Goal: Complete application form

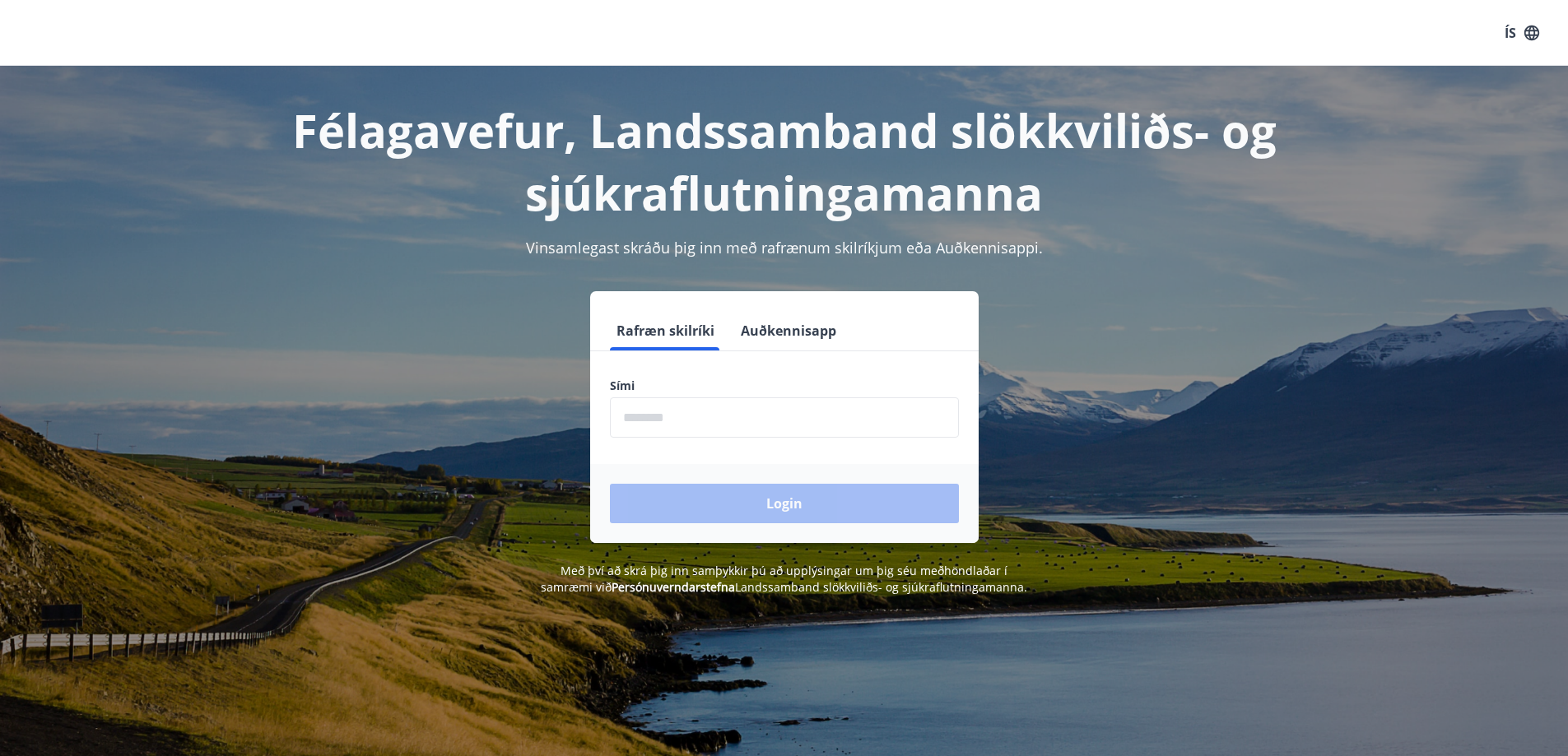
click at [729, 423] on input "phone" at bounding box center [785, 417] width 349 height 40
type input "********"
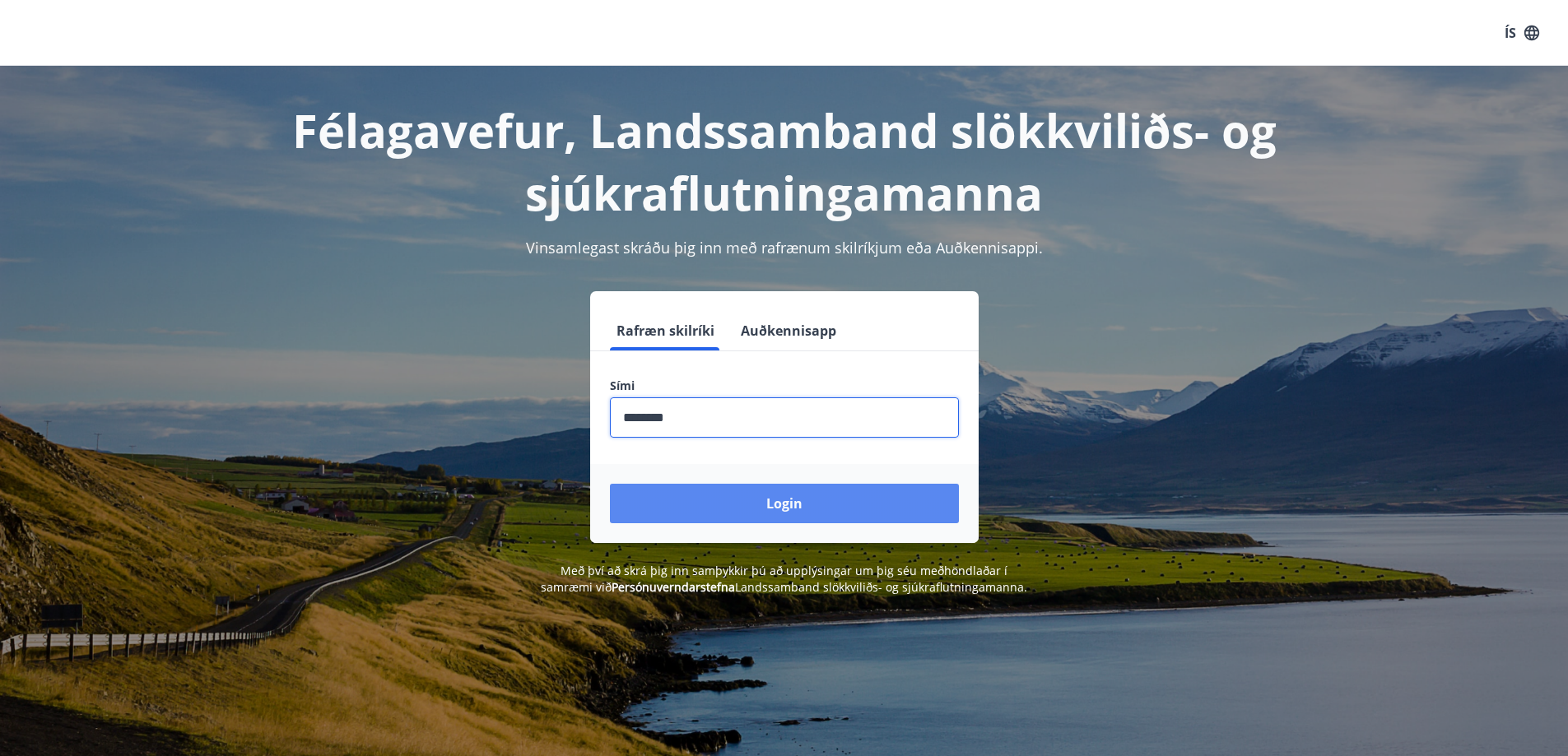
click at [735, 516] on button "Login" at bounding box center [785, 503] width 349 height 40
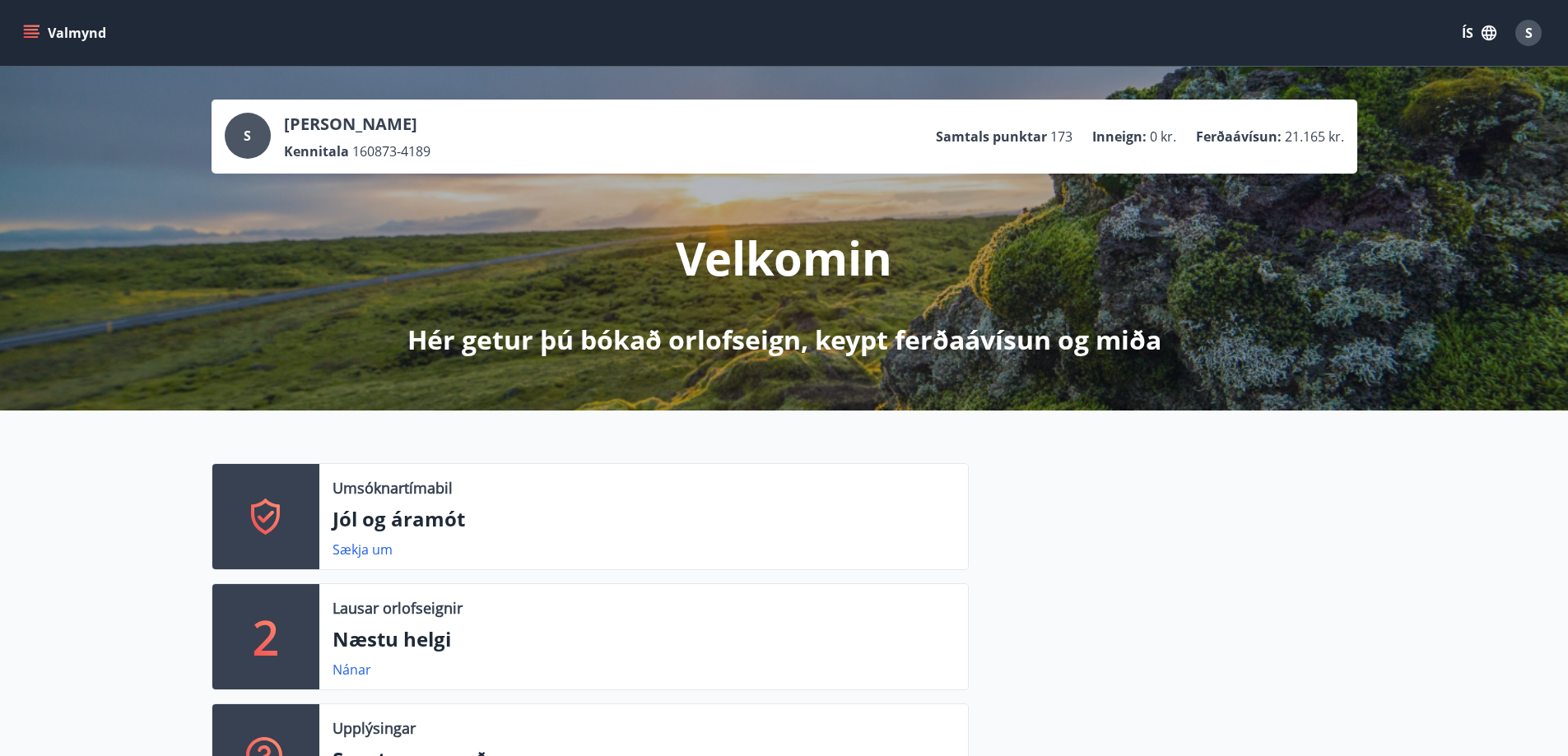
click at [34, 29] on icon "menu" at bounding box center [31, 29] width 15 height 2
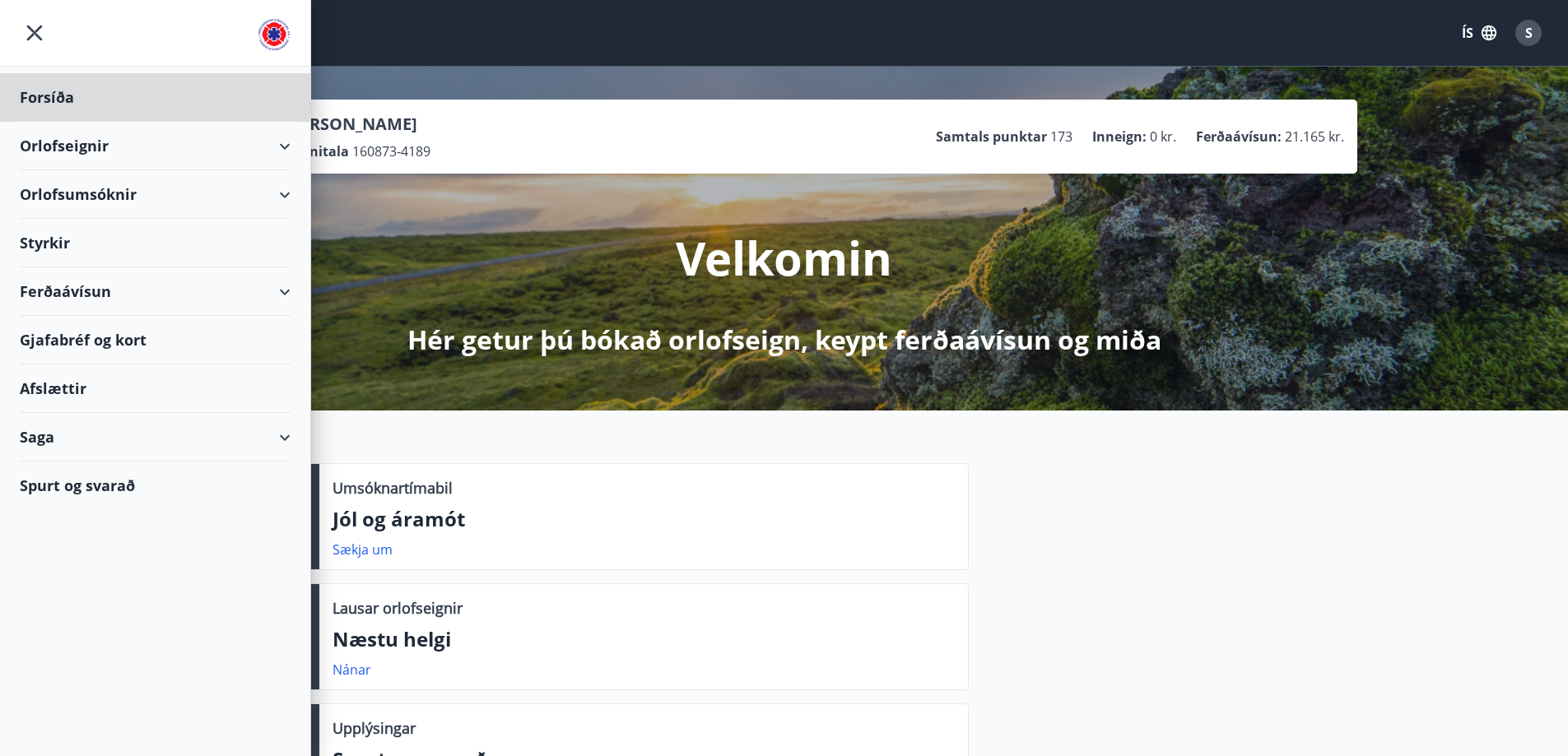
click at [77, 122] on div "Styrkir" at bounding box center [155, 97] width 271 height 48
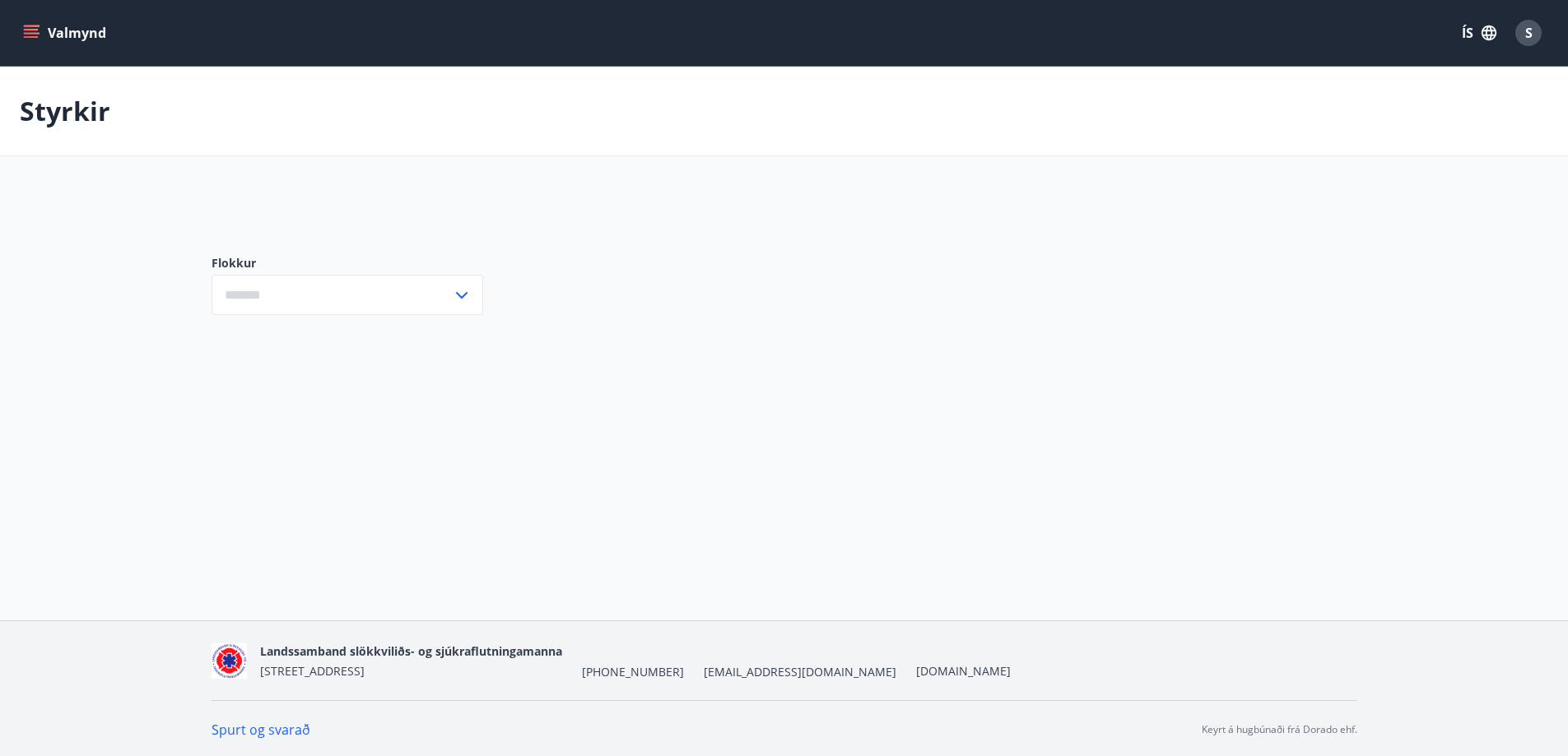
type input "***"
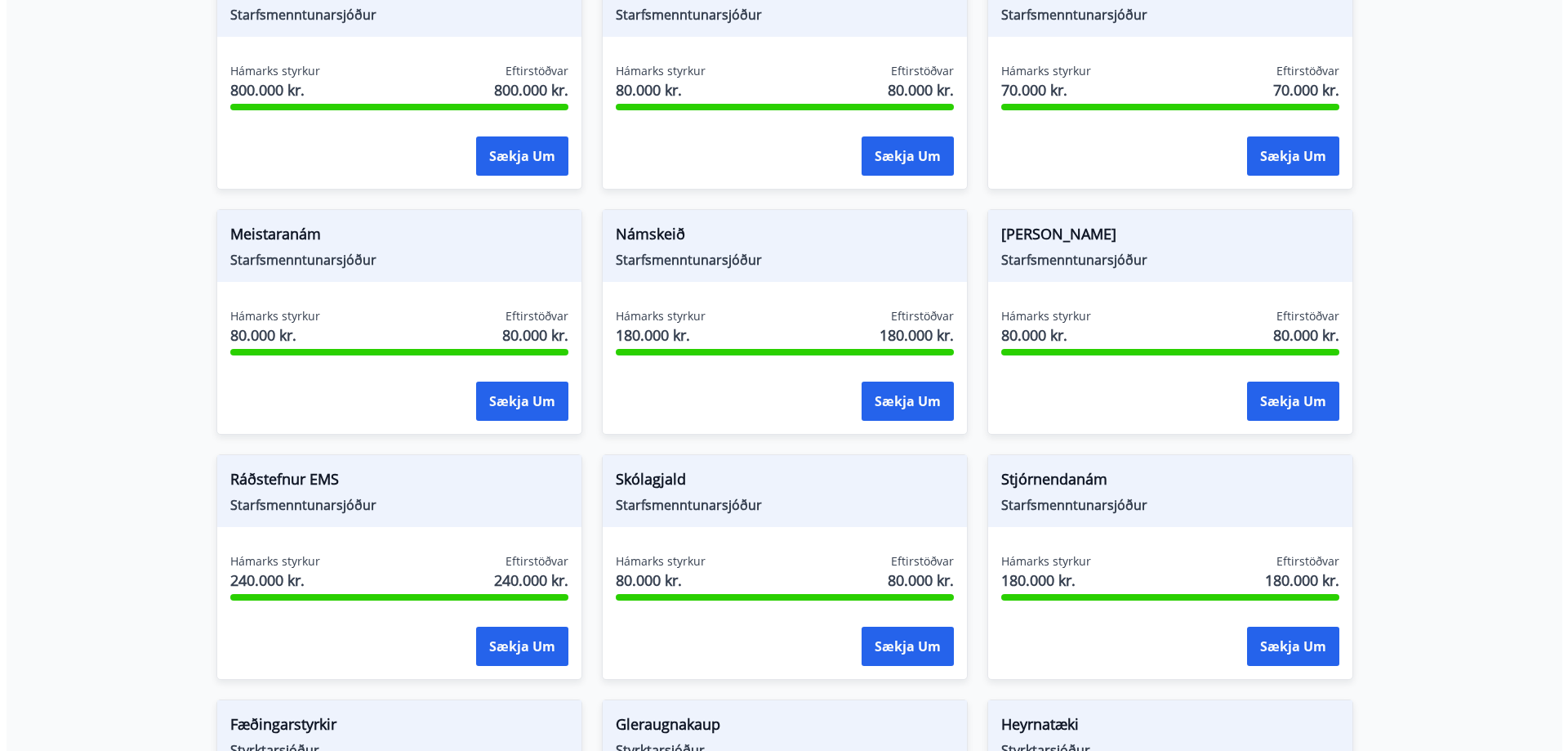
scroll to position [408, 0]
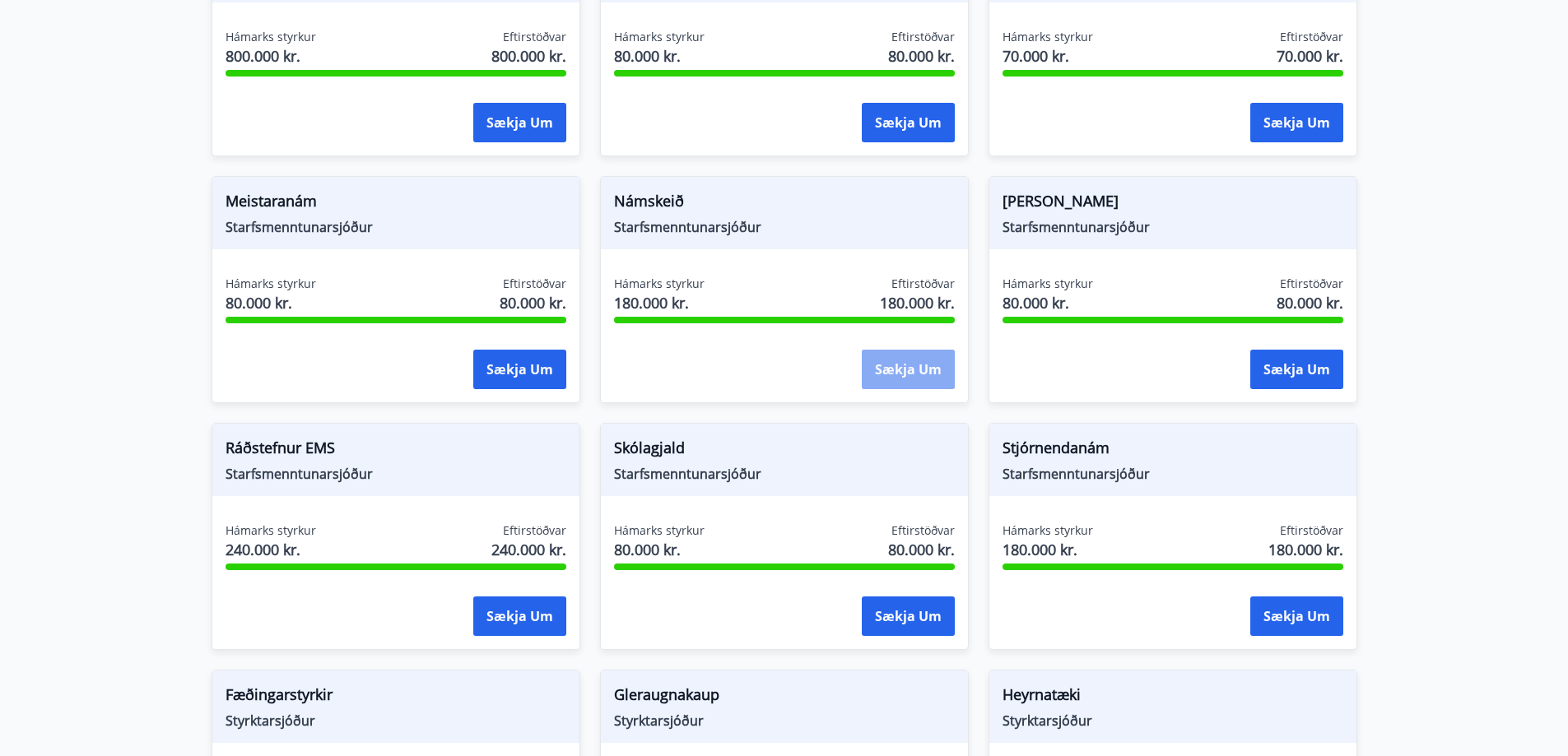
click at [880, 364] on button "Sækja um" at bounding box center [908, 370] width 93 height 40
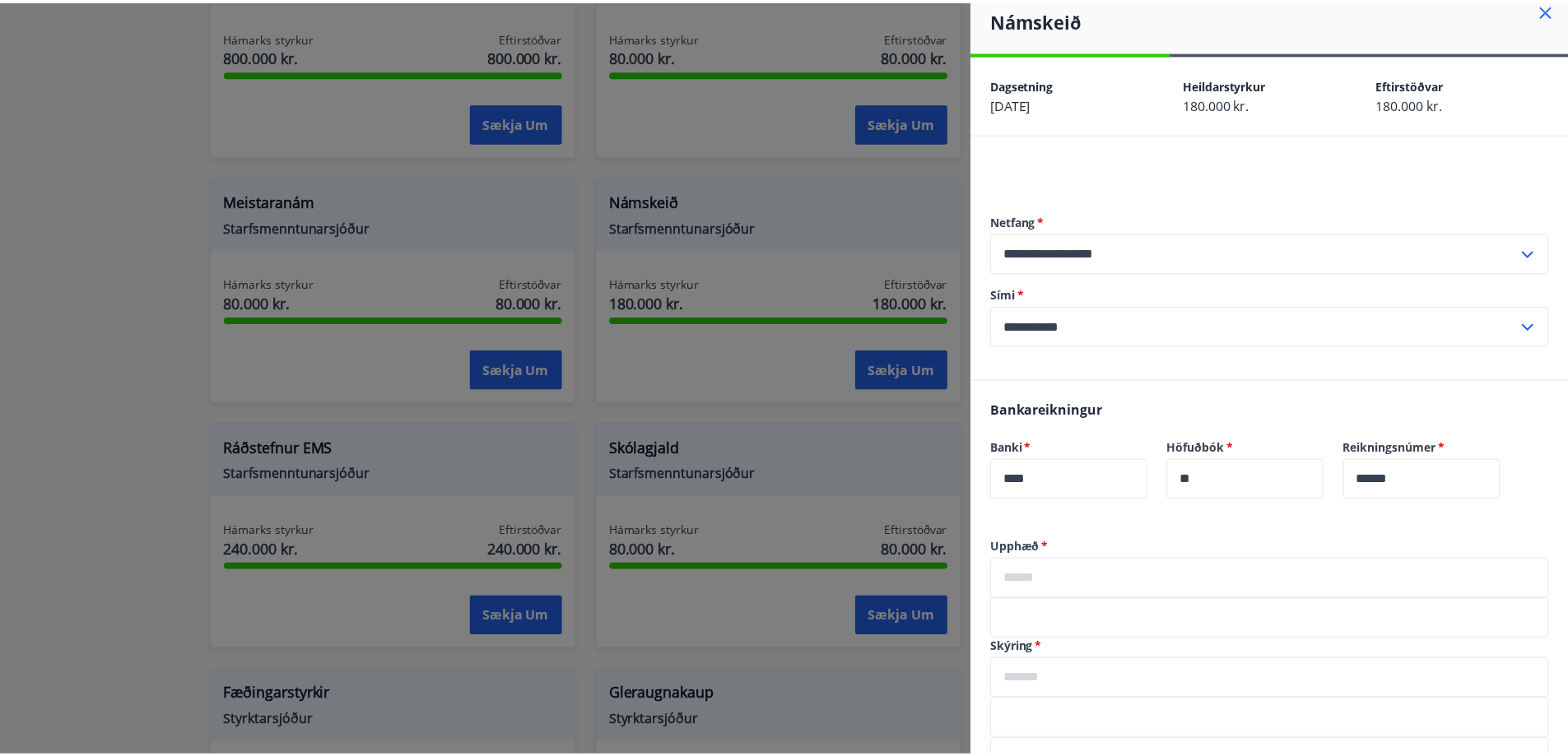
scroll to position [151, 0]
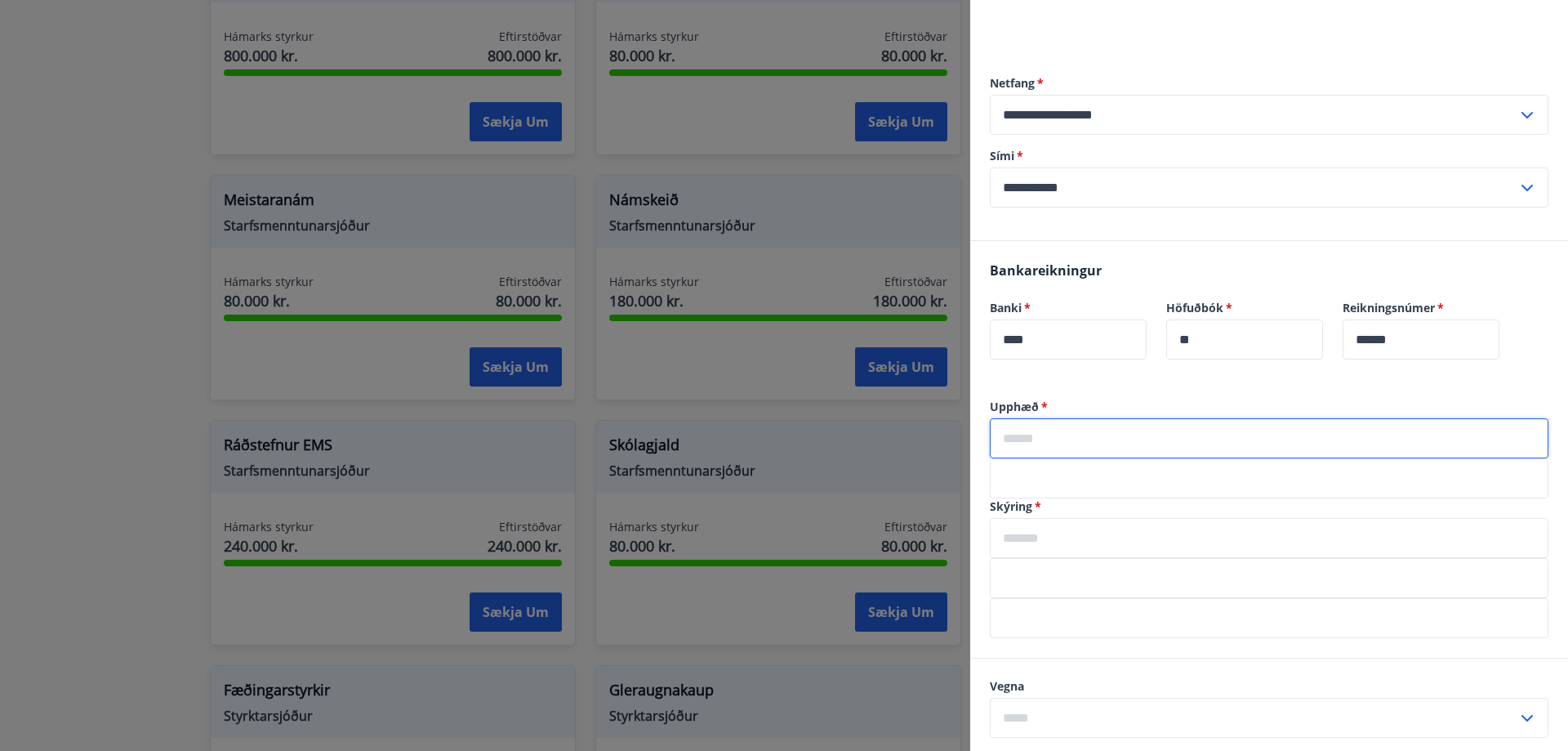
click at [1109, 437] on input "text" at bounding box center [1269, 438] width 559 height 40
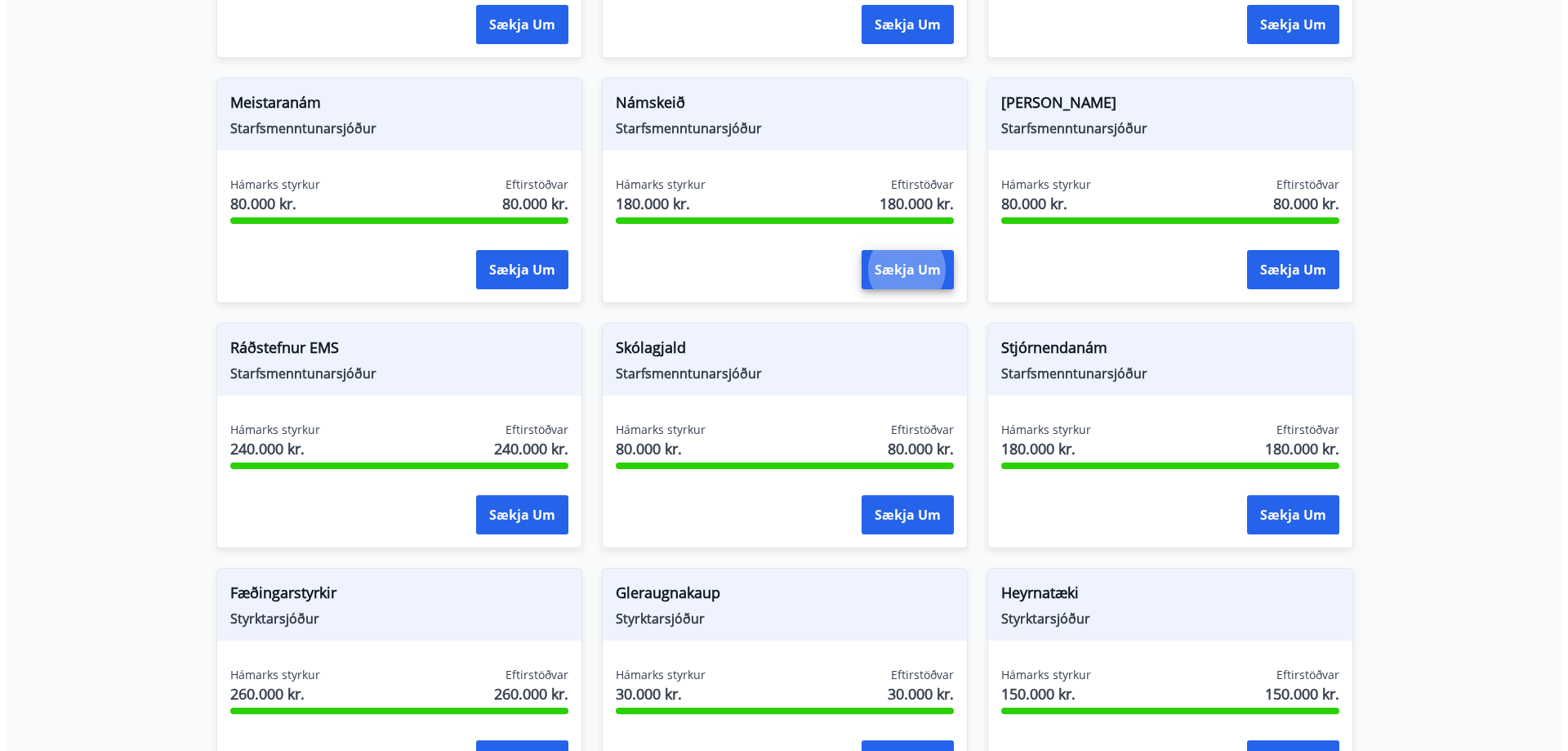
scroll to position [545, 0]
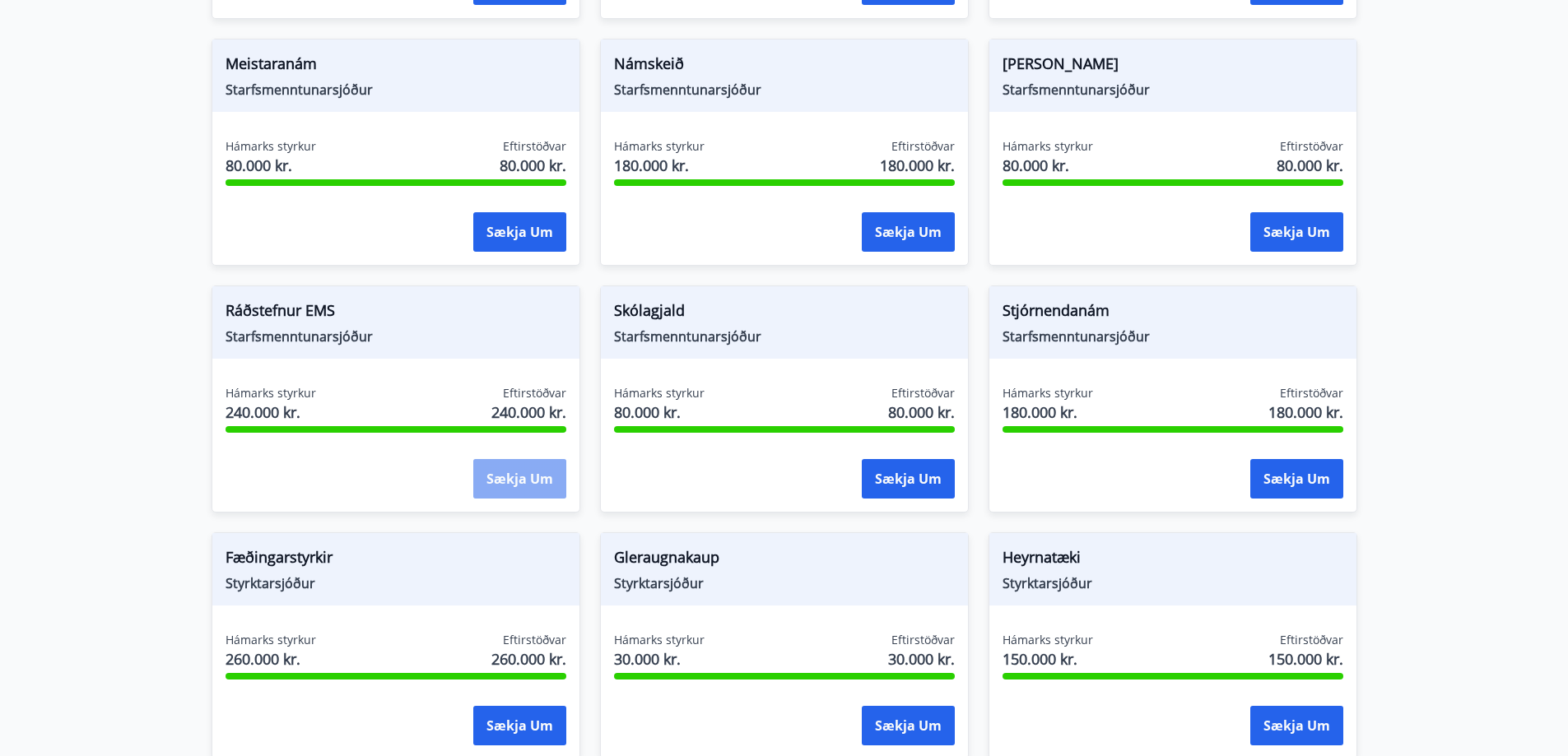
click at [497, 477] on button "Sækja um" at bounding box center [520, 479] width 93 height 40
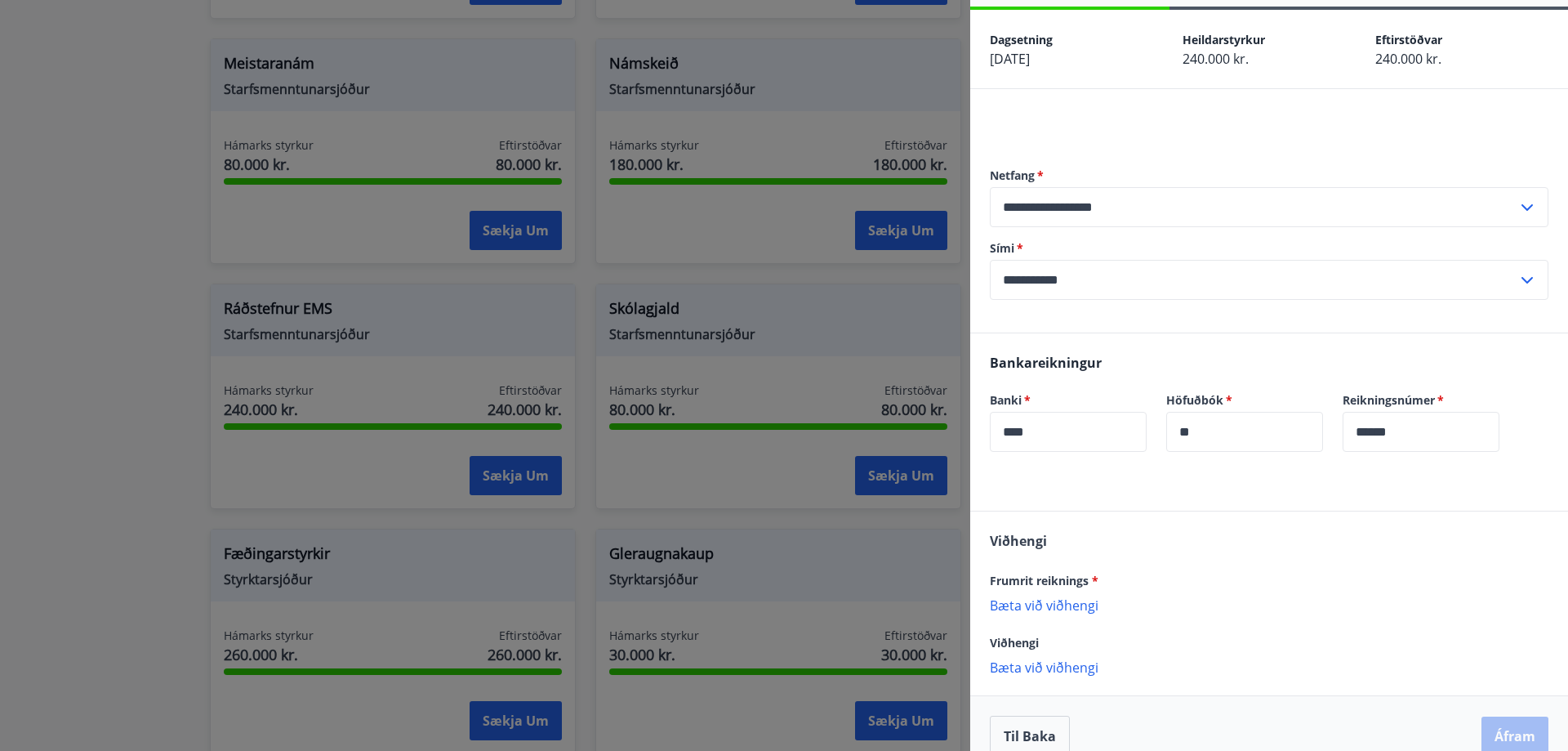
scroll to position [83, 0]
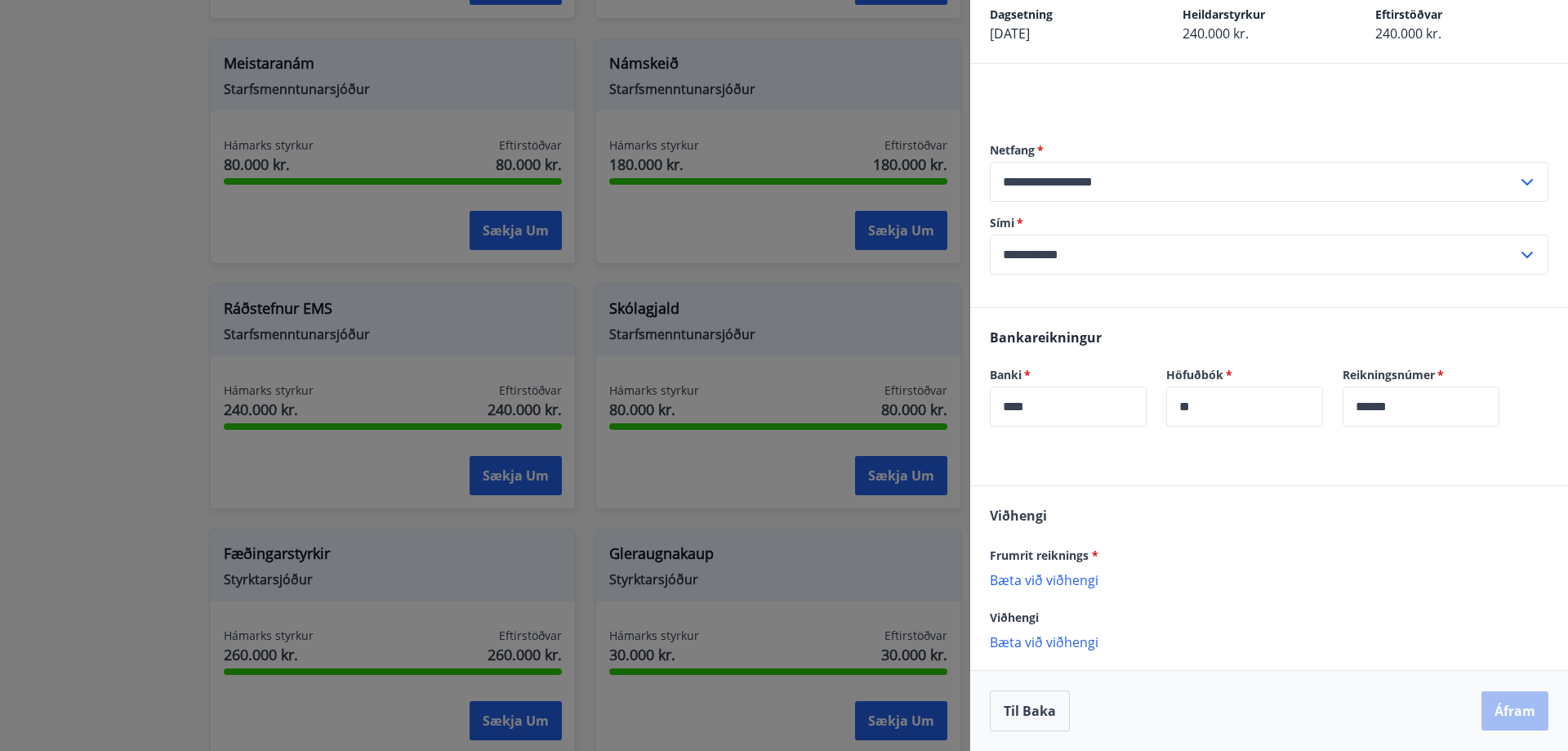
click at [1070, 637] on p "Bæta við viðhengi" at bounding box center [1269, 641] width 559 height 16
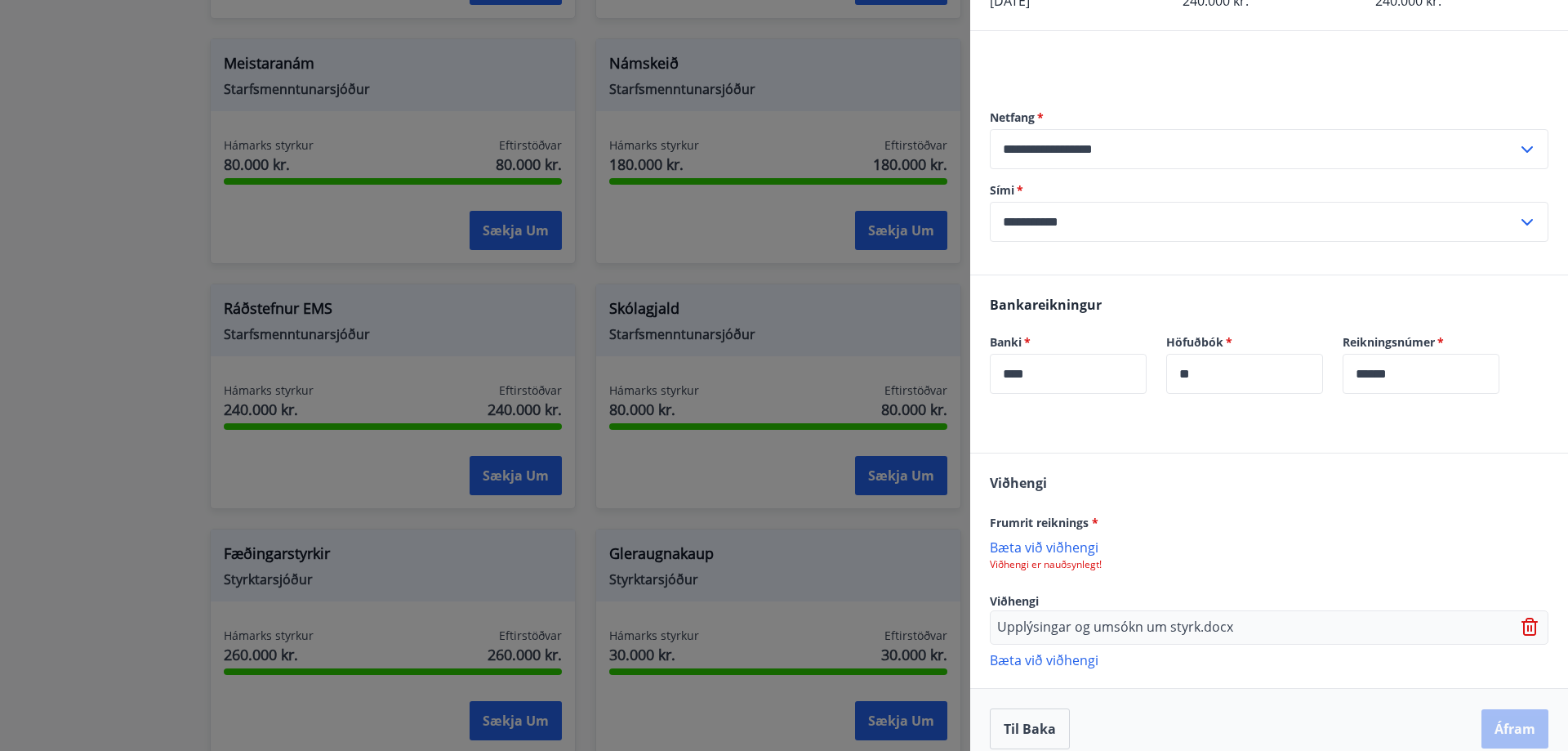
scroll to position [133, 0]
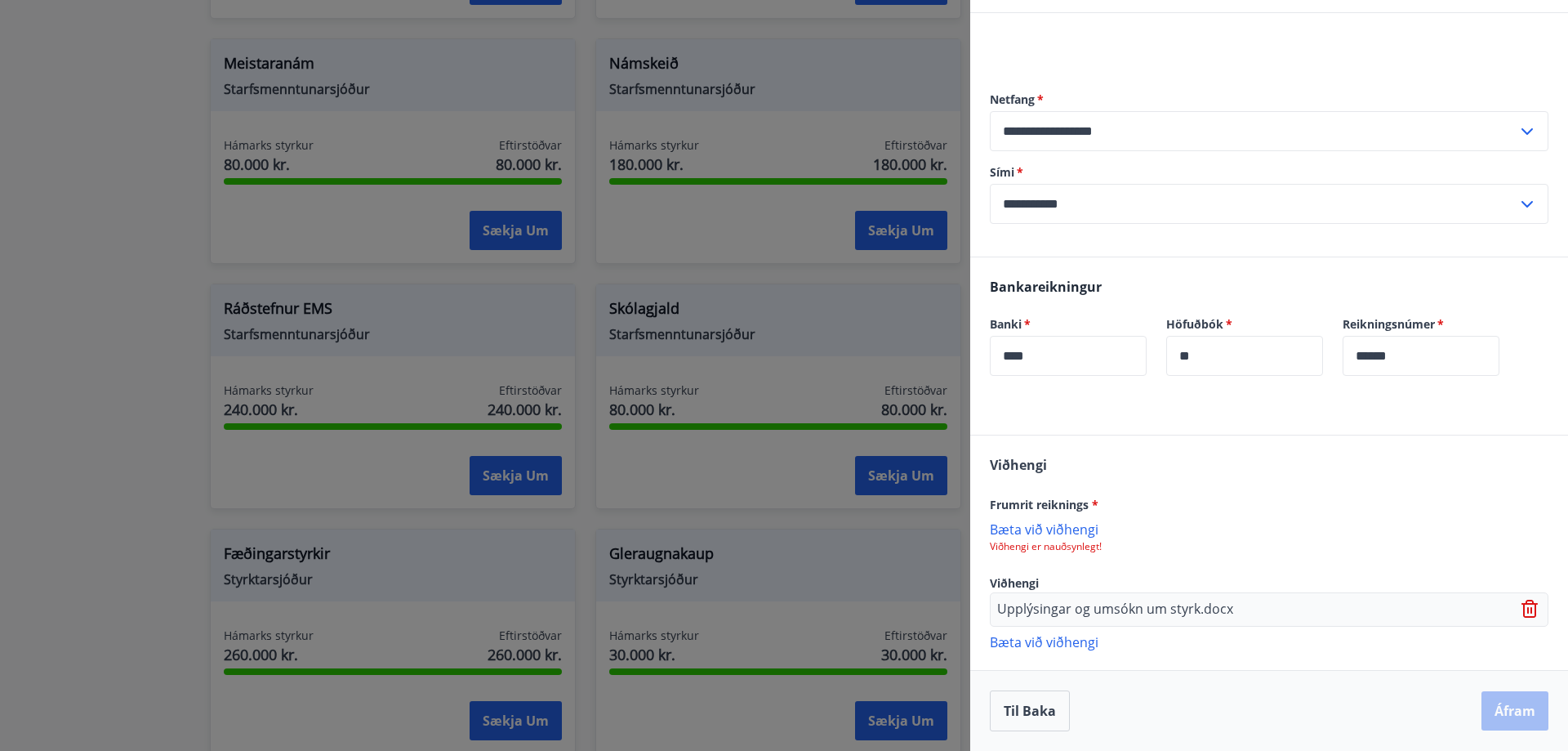
click at [1528, 613] on icon at bounding box center [1529, 611] width 2 height 7
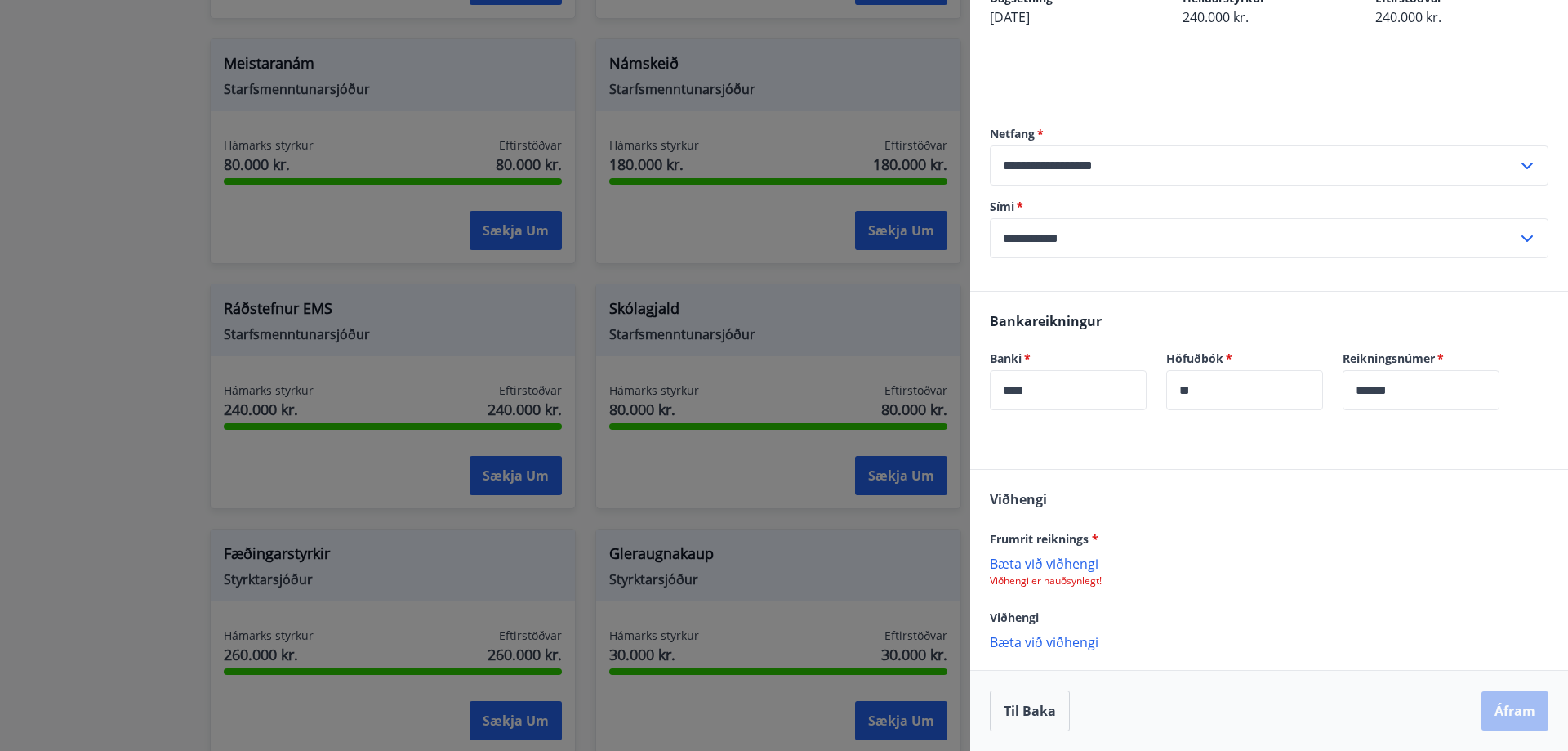
scroll to position [99, 0]
click at [1038, 567] on p "Bæta við viðhengi" at bounding box center [1269, 562] width 559 height 16
click at [1522, 568] on icon at bounding box center [1531, 570] width 20 height 20
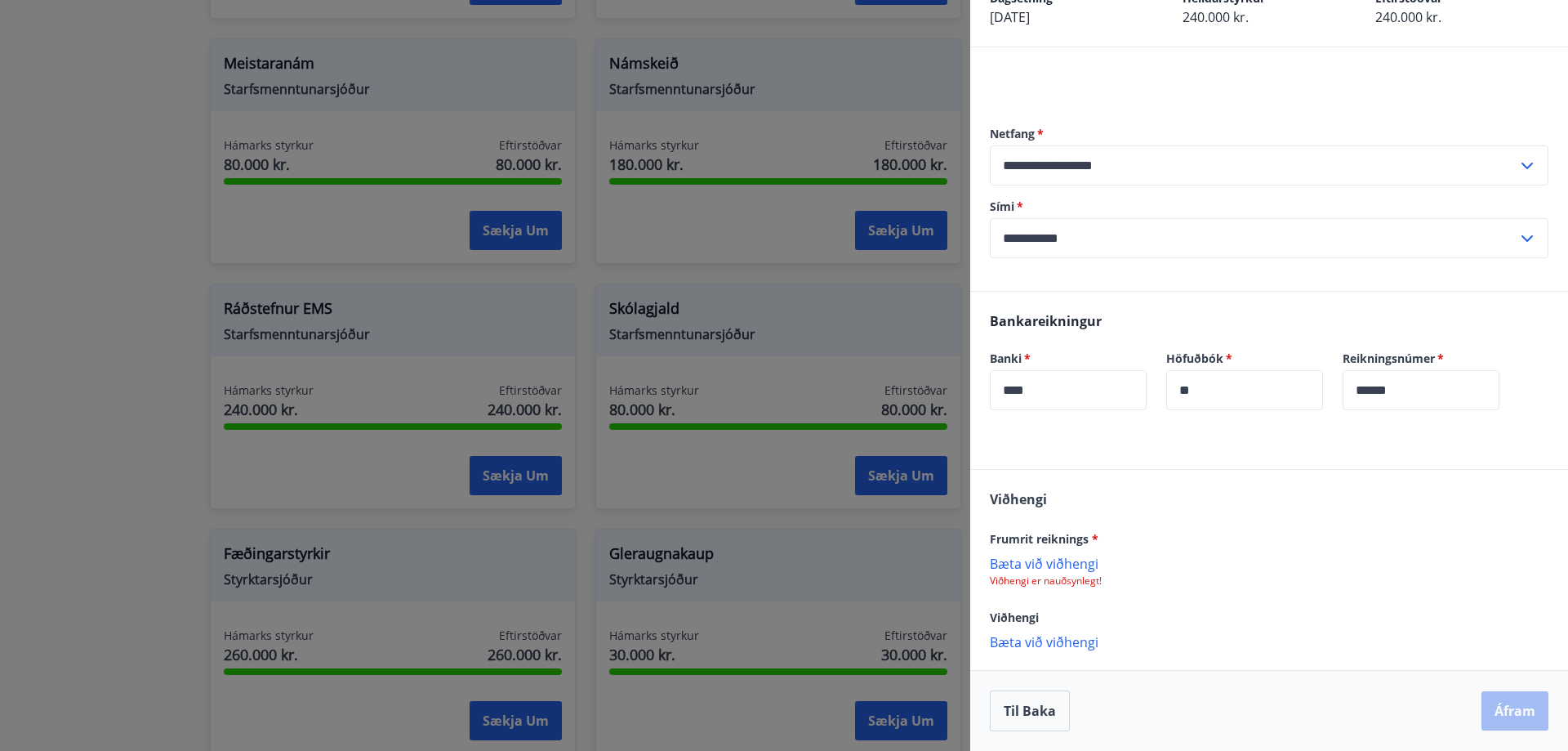
click at [1054, 566] on p "Bæta við viðhengi" at bounding box center [1269, 562] width 559 height 16
click at [1026, 642] on p "Bæta við viðhengi" at bounding box center [1269, 641] width 559 height 16
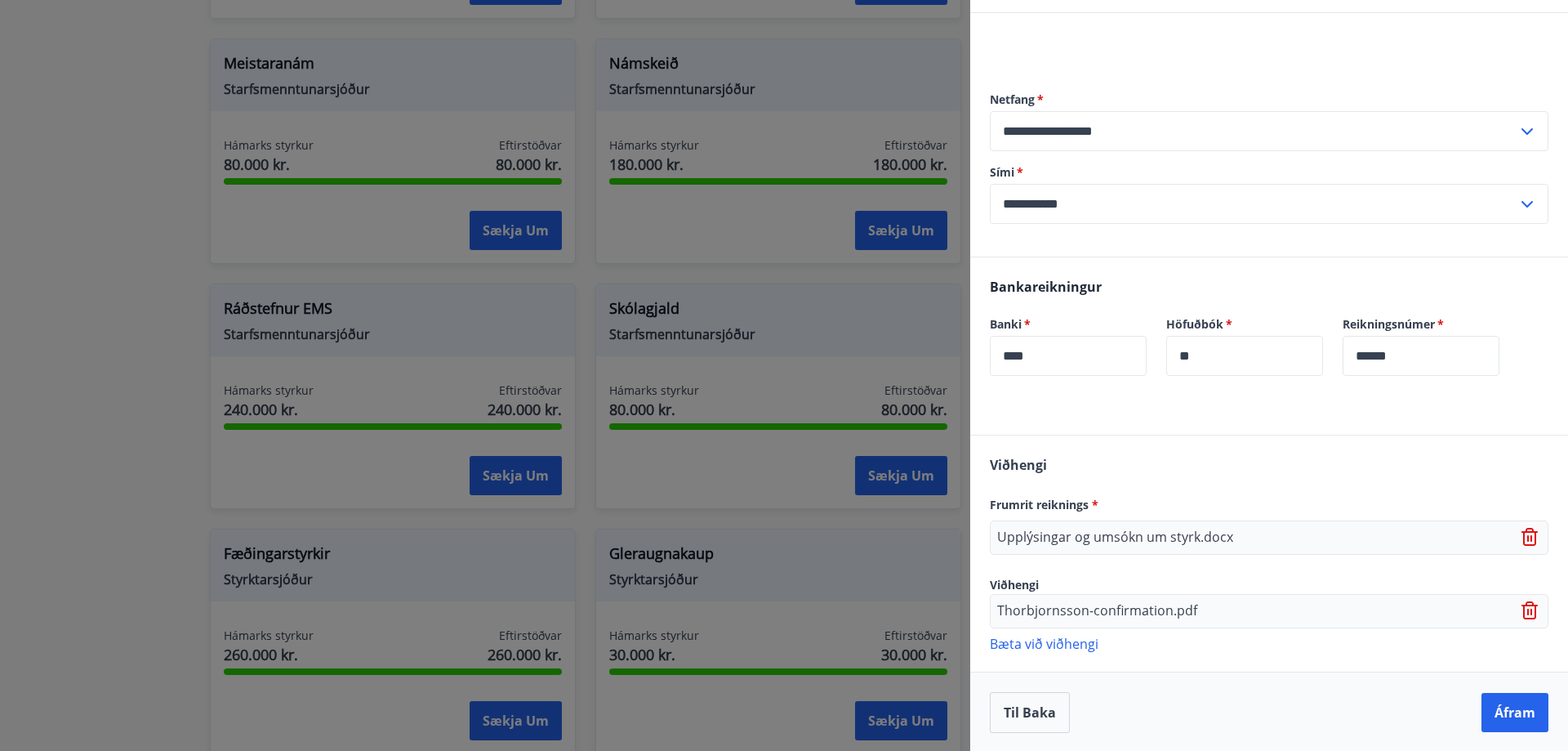
scroll to position [135, 0]
click at [1047, 647] on p "Bæta við viðhengi" at bounding box center [1269, 641] width 559 height 16
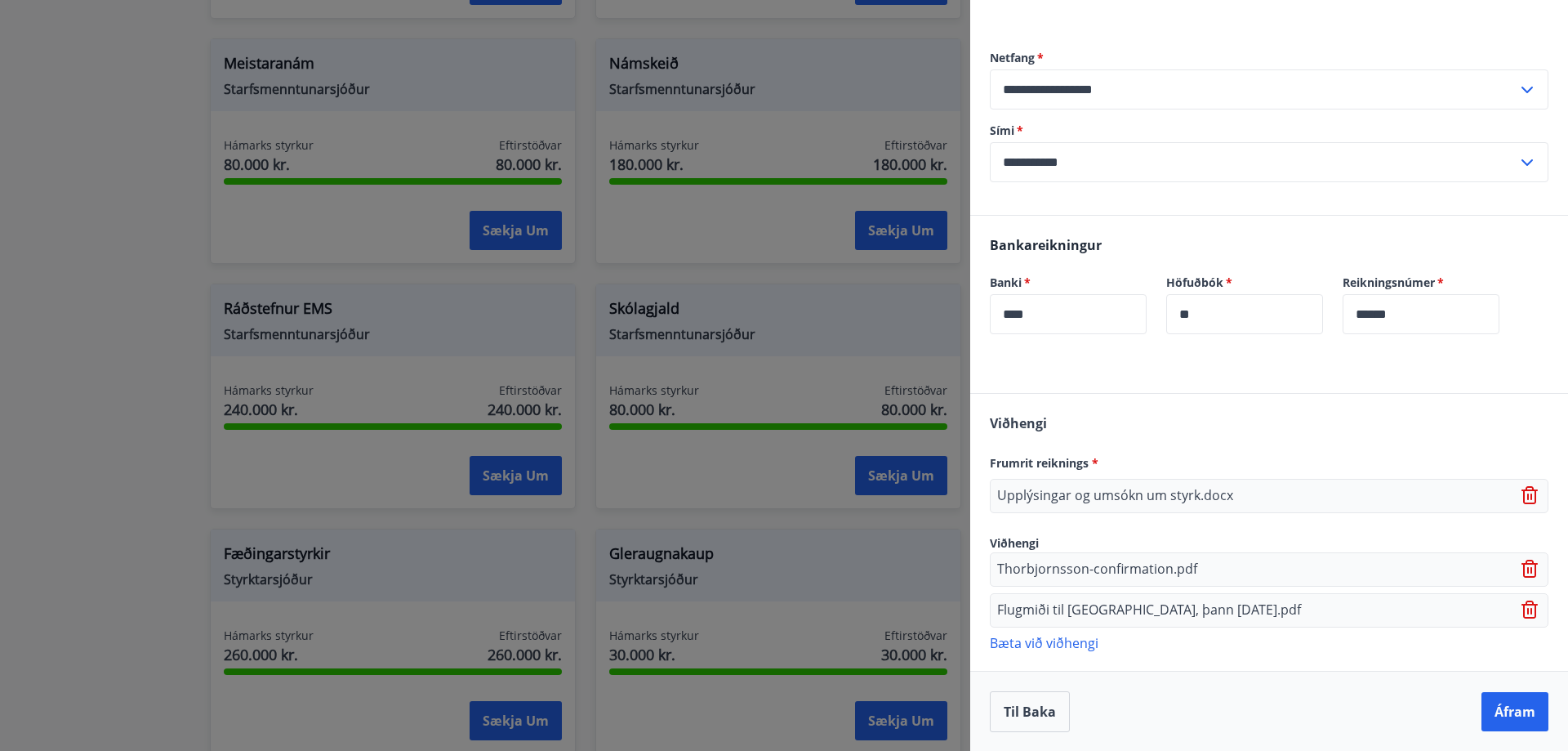
scroll to position [176, 0]
click at [1496, 716] on button "Áfram" at bounding box center [1515, 711] width 67 height 39
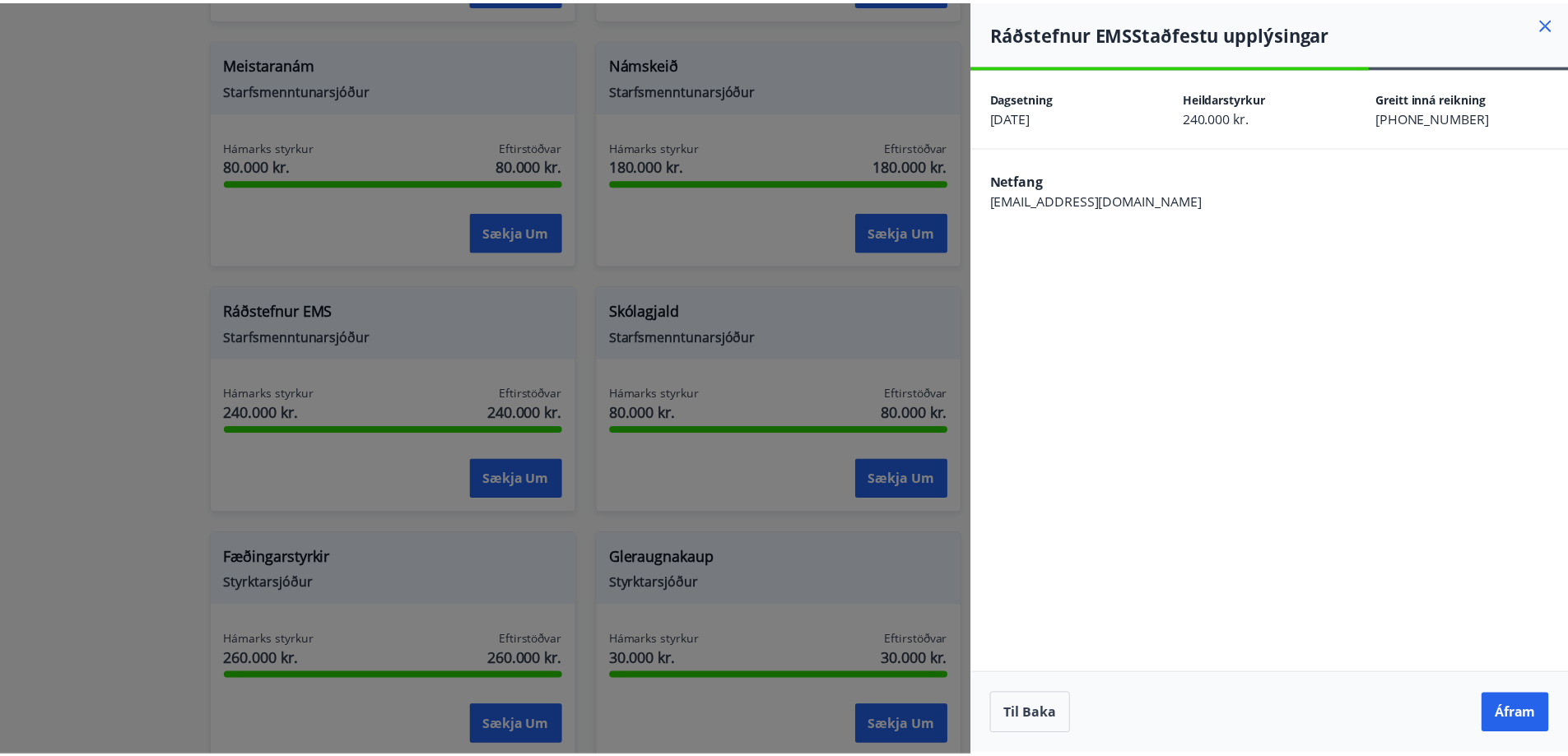
scroll to position [0, 0]
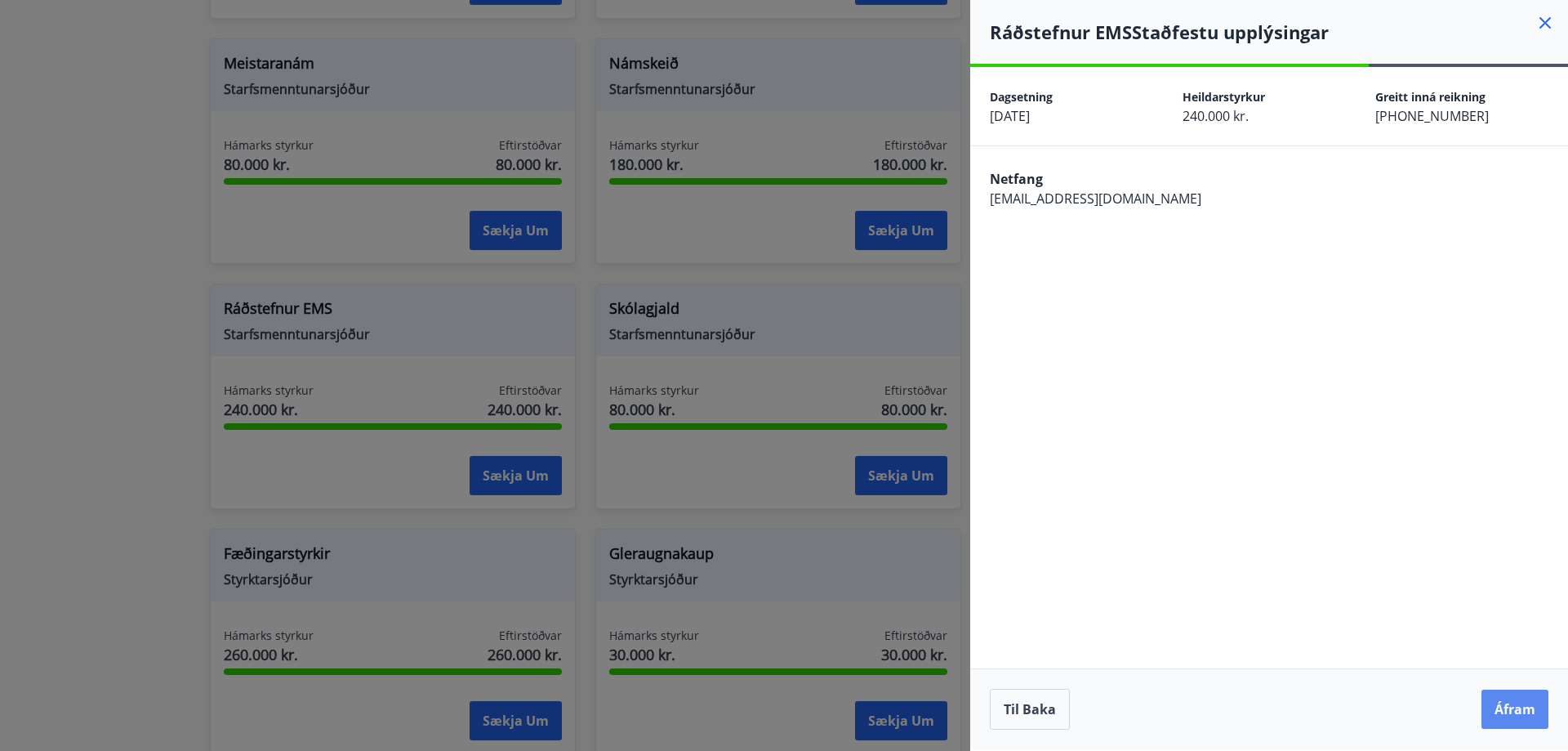
click at [1502, 713] on button "Áfram" at bounding box center [1515, 709] width 67 height 39
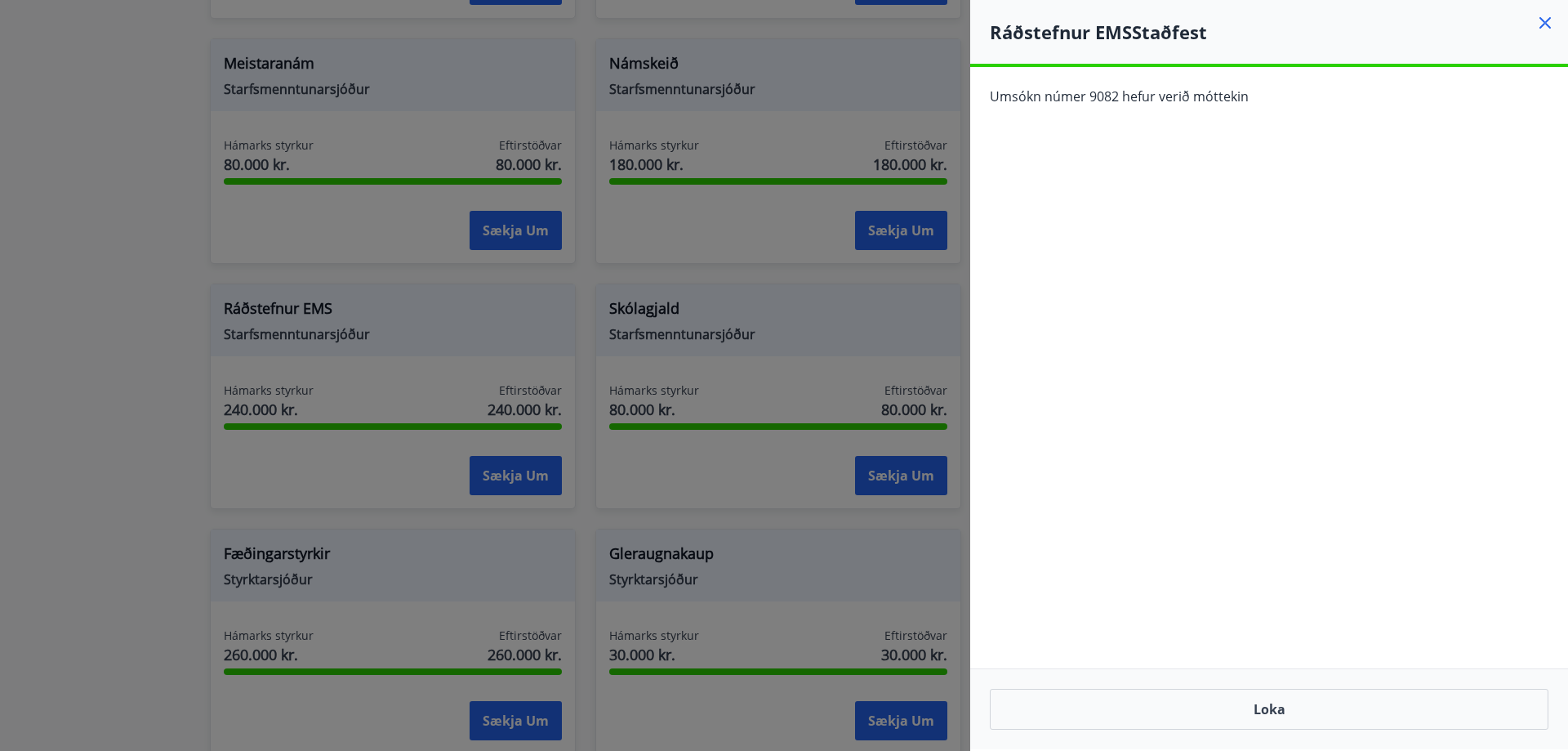
click at [1548, 23] on icon at bounding box center [1545, 22] width 20 height 20
